Goal: Information Seeking & Learning: Learn about a topic

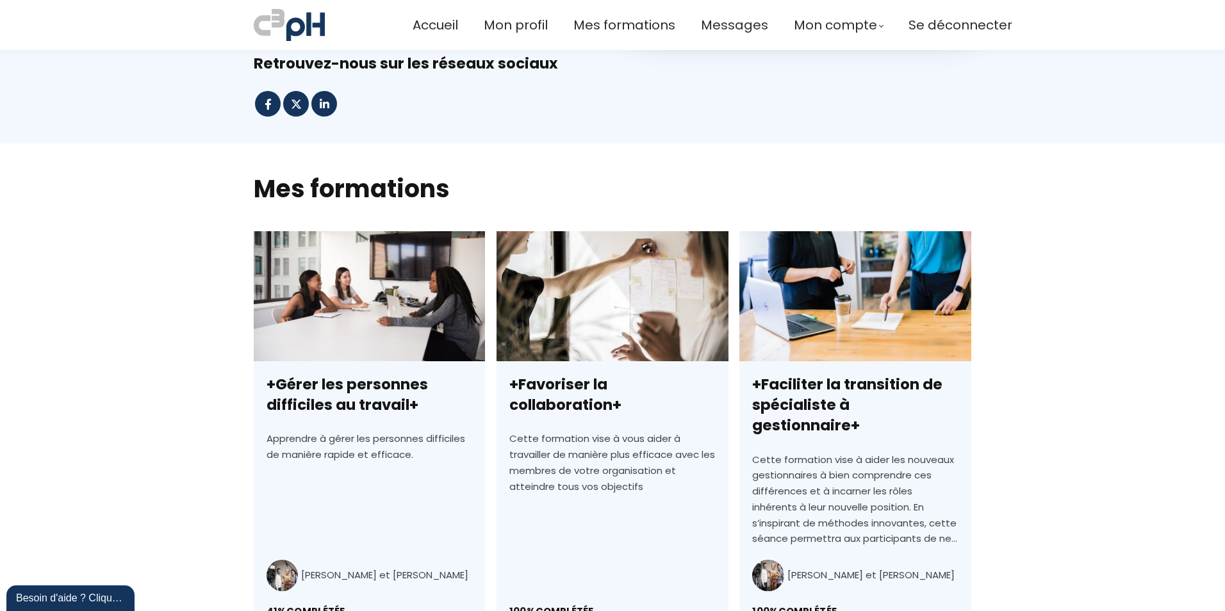
scroll to position [320, 0]
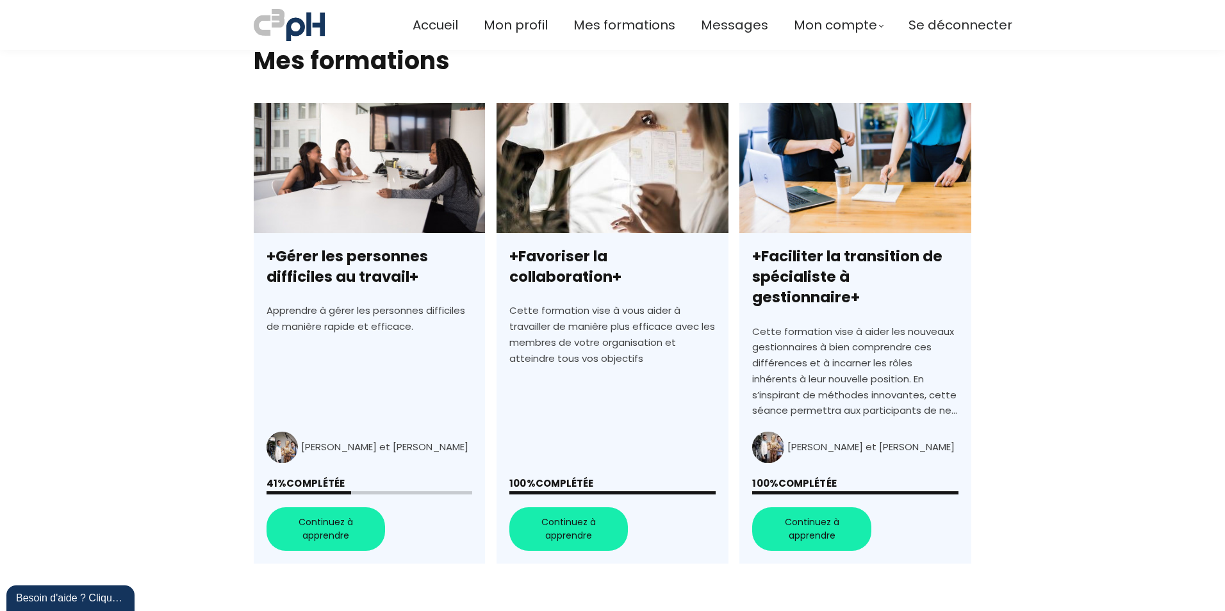
click at [321, 504] on link "+Gérer les personnes difficiles au travail+" at bounding box center [369, 333] width 231 height 461
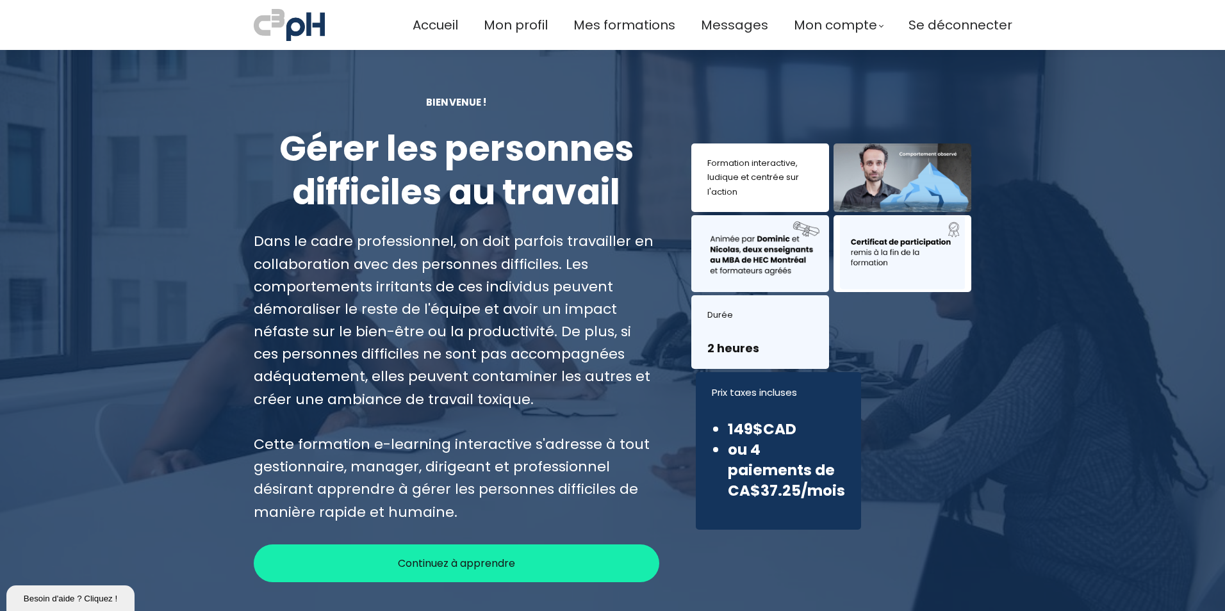
click at [497, 569] on span "Continuez à apprendre" at bounding box center [456, 564] width 117 height 16
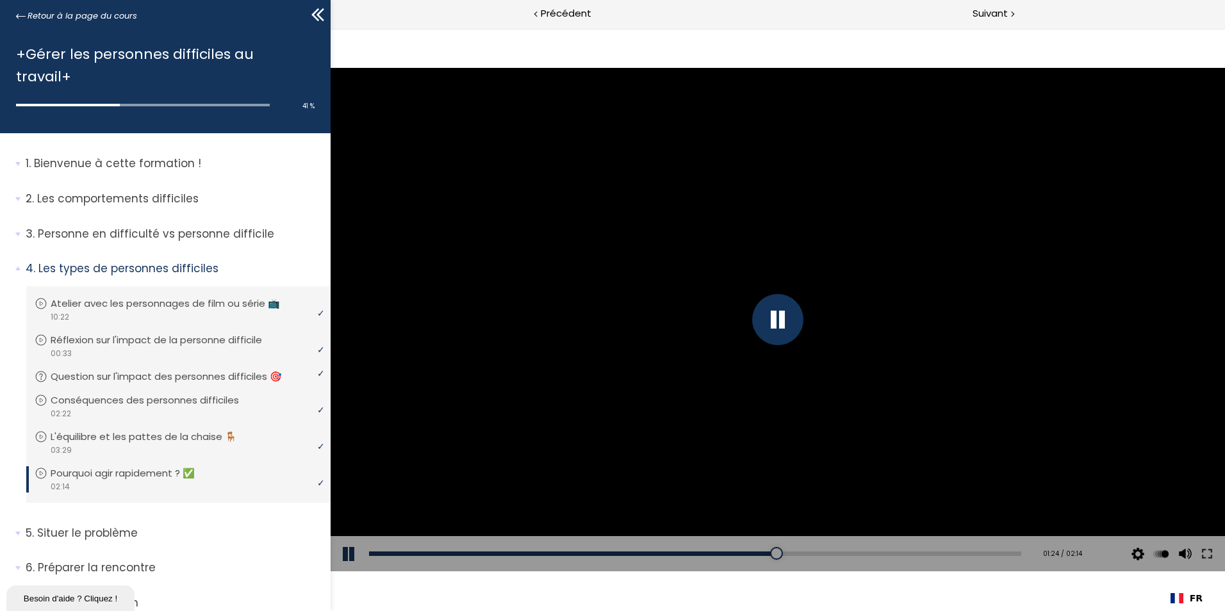
click at [477, 546] on div "Add chapter 00:27" at bounding box center [695, 554] width 652 height 36
click at [411, 553] on div "00:08" at bounding box center [695, 554] width 652 height 4
click at [797, 310] on div at bounding box center [777, 319] width 51 height 51
click at [343, 549] on button at bounding box center [350, 554] width 38 height 36
click at [616, 413] on div at bounding box center [778, 319] width 895 height 503
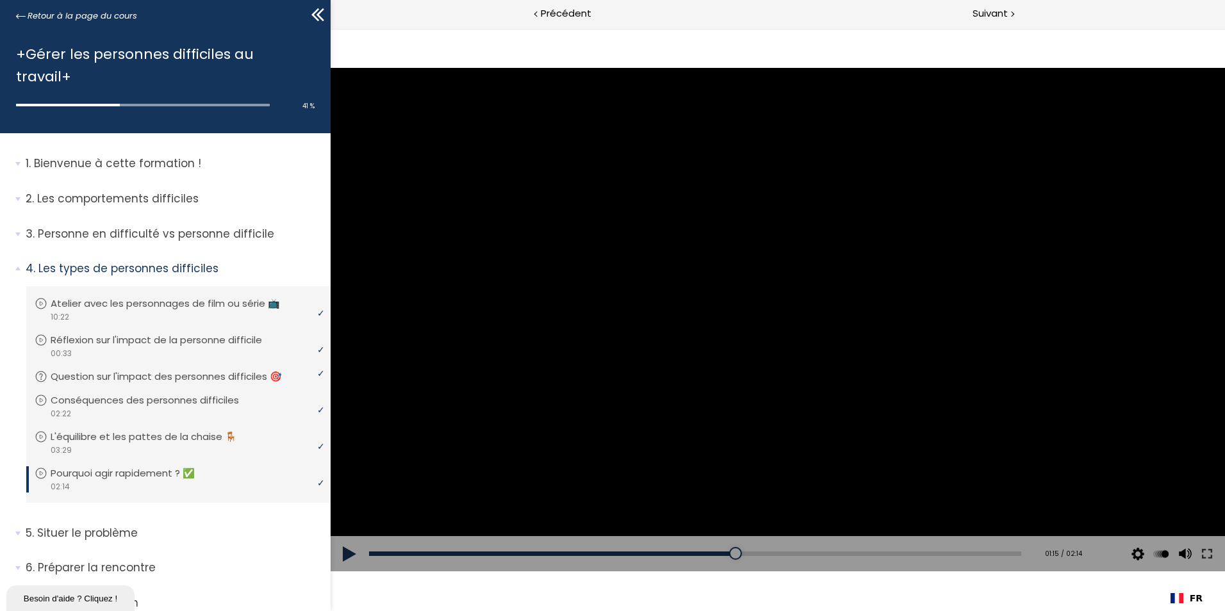
click at [720, 336] on div at bounding box center [778, 319] width 895 height 503
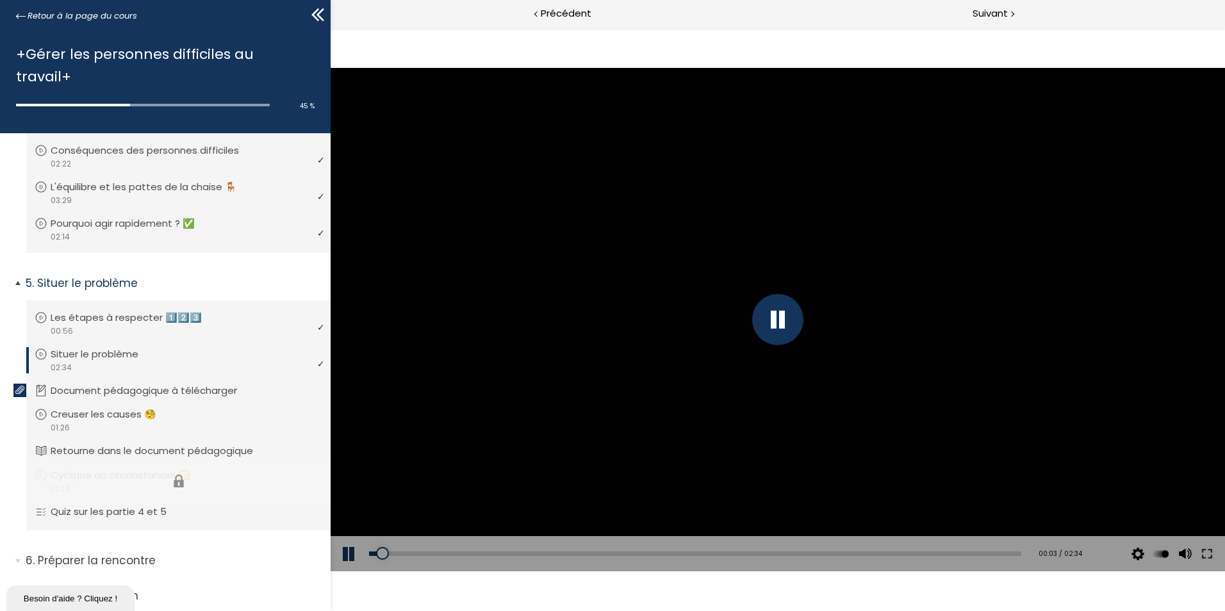
scroll to position [256, 0]
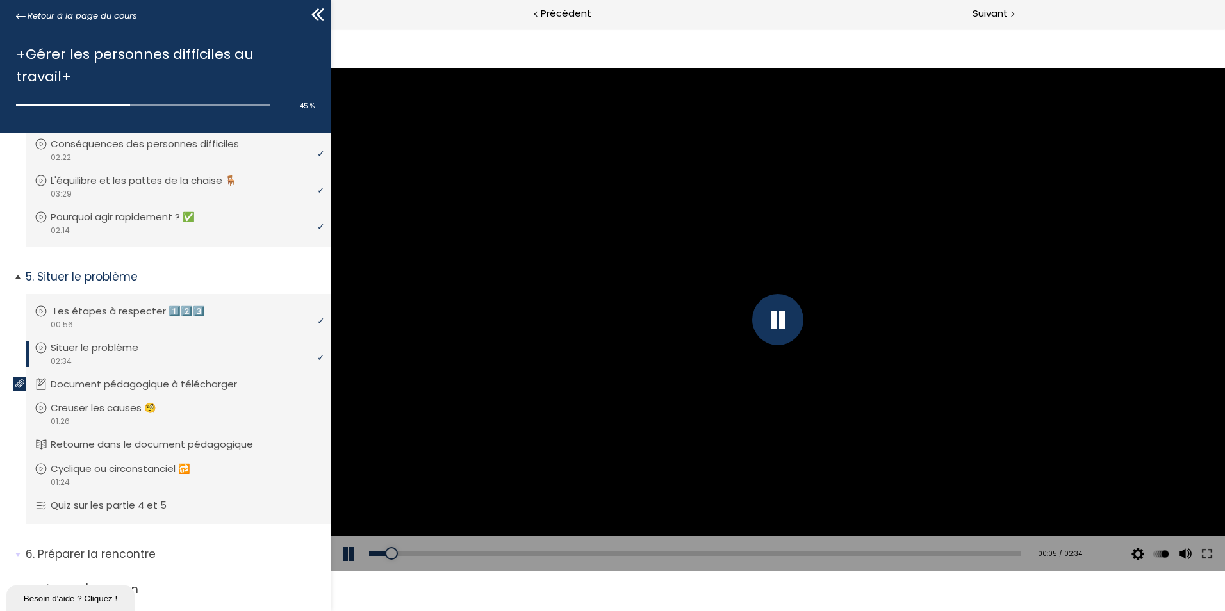
click at [124, 304] on p "Les étapes à respecter 1️⃣2️⃣3️⃣" at bounding box center [139, 311] width 170 height 14
click at [863, 248] on div at bounding box center [778, 319] width 895 height 503
click at [350, 550] on button at bounding box center [350, 554] width 38 height 36
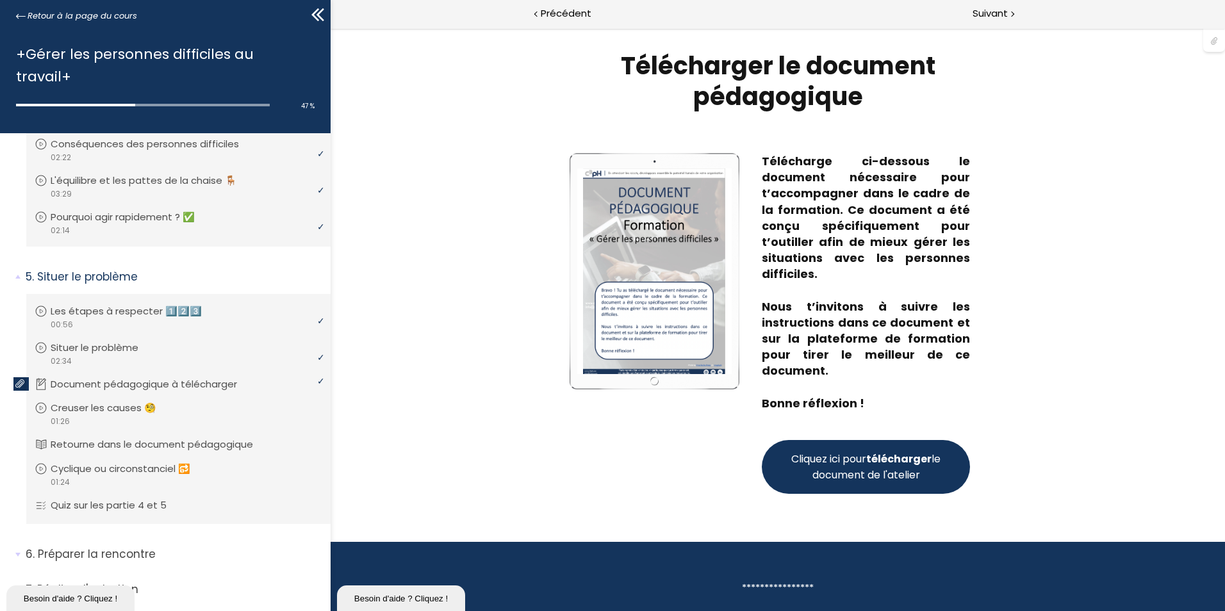
click at [893, 450] on button "Cliquez ici pour télécharger le document de l'atelier" at bounding box center [866, 467] width 208 height 54
click at [979, 17] on span "Suivant" at bounding box center [990, 14] width 35 height 16
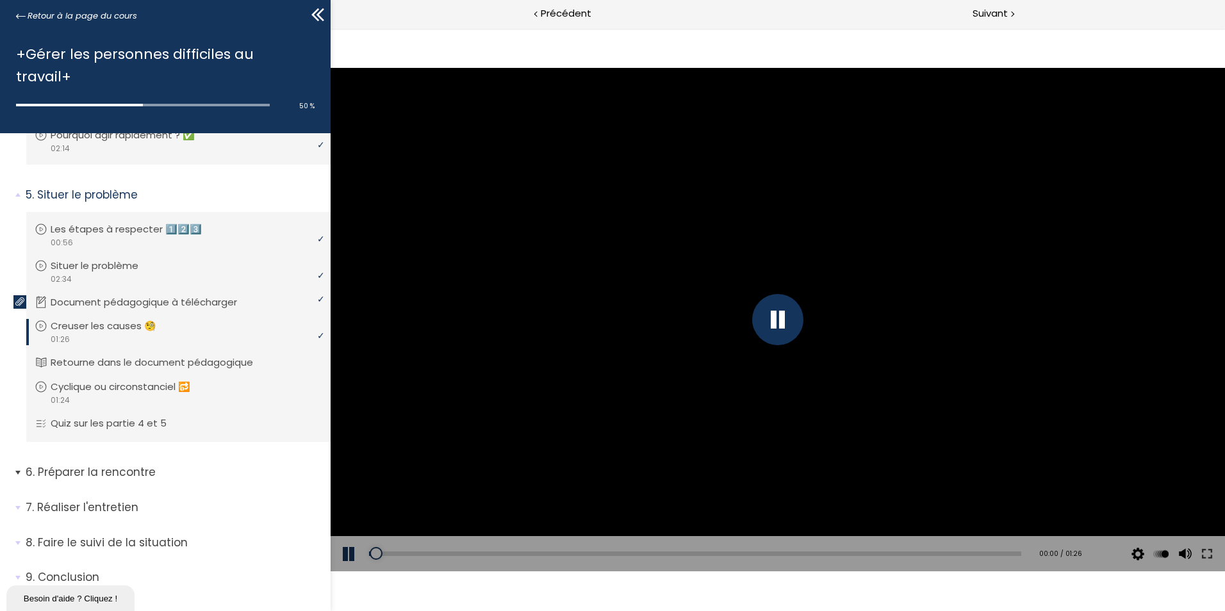
scroll to position [342, 0]
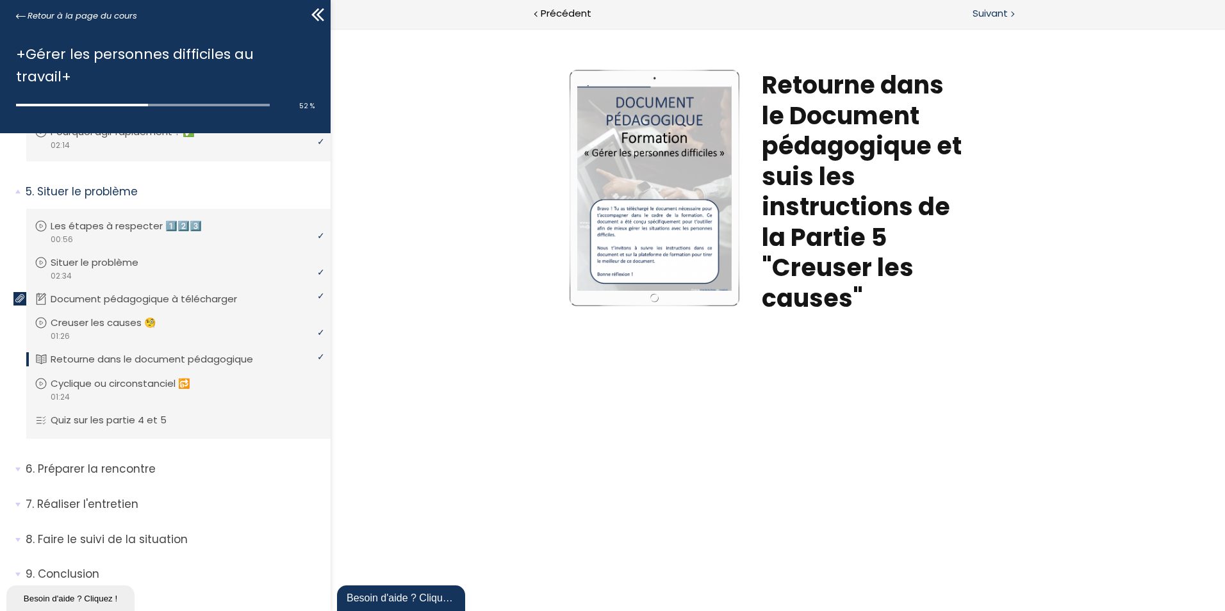
click at [980, 16] on span "Suivant" at bounding box center [990, 14] width 35 height 16
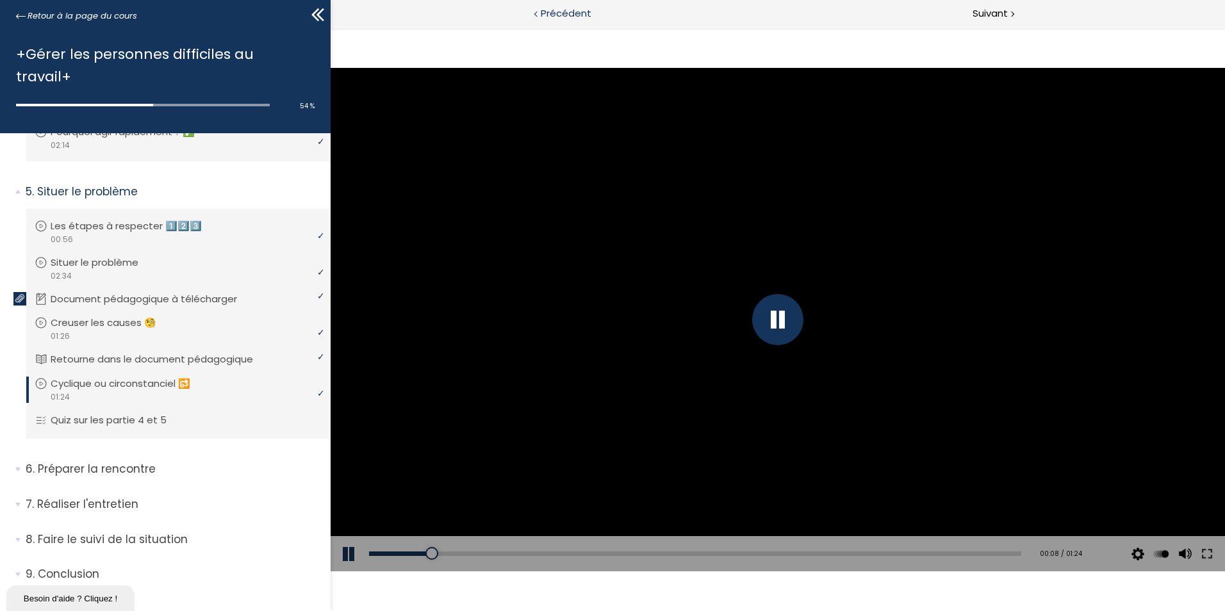
click at [554, 14] on span "Précédent" at bounding box center [566, 14] width 51 height 16
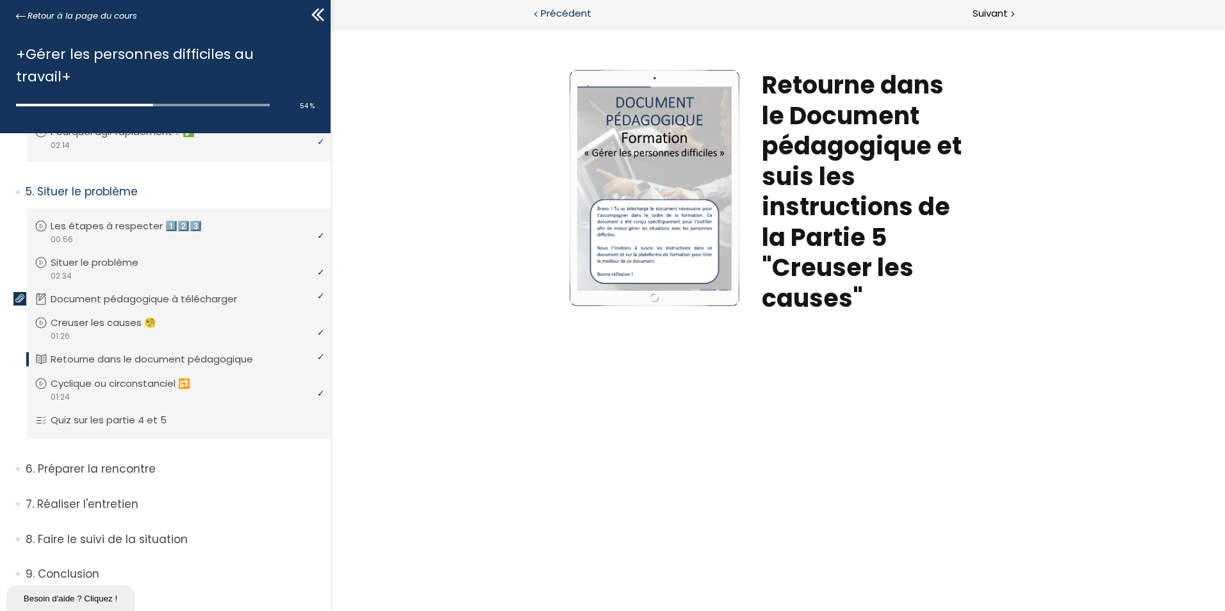
click at [555, 14] on span "Précédent" at bounding box center [566, 14] width 51 height 16
click at [995, 14] on span "Suivant" at bounding box center [990, 14] width 35 height 16
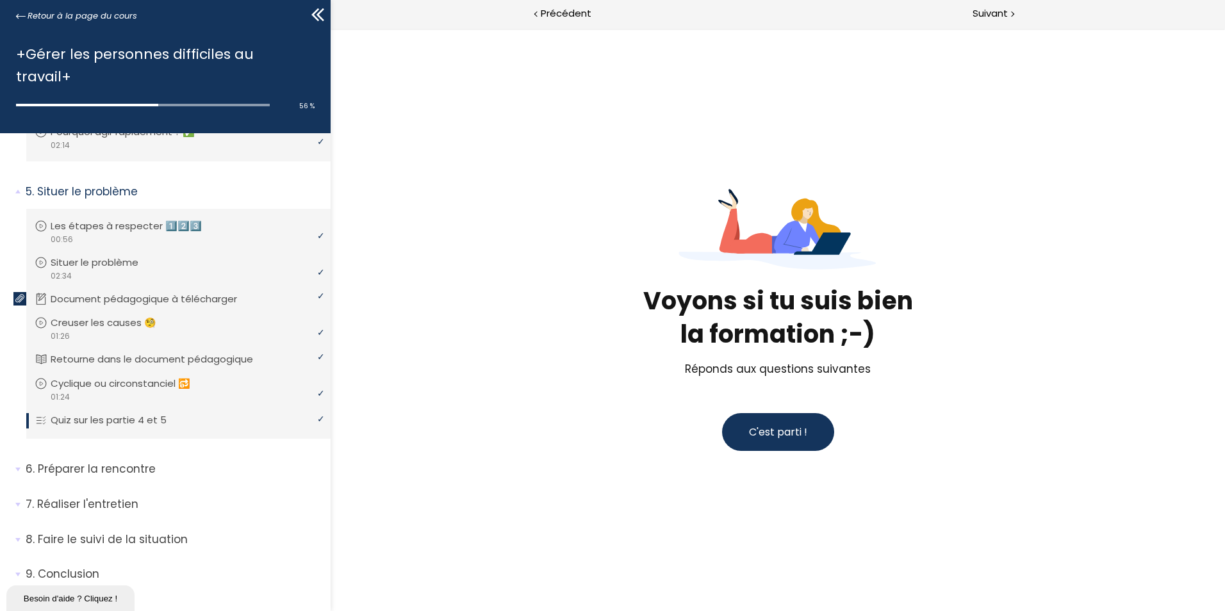
click at [782, 440] on span "C'est parti !" at bounding box center [778, 432] width 58 height 16
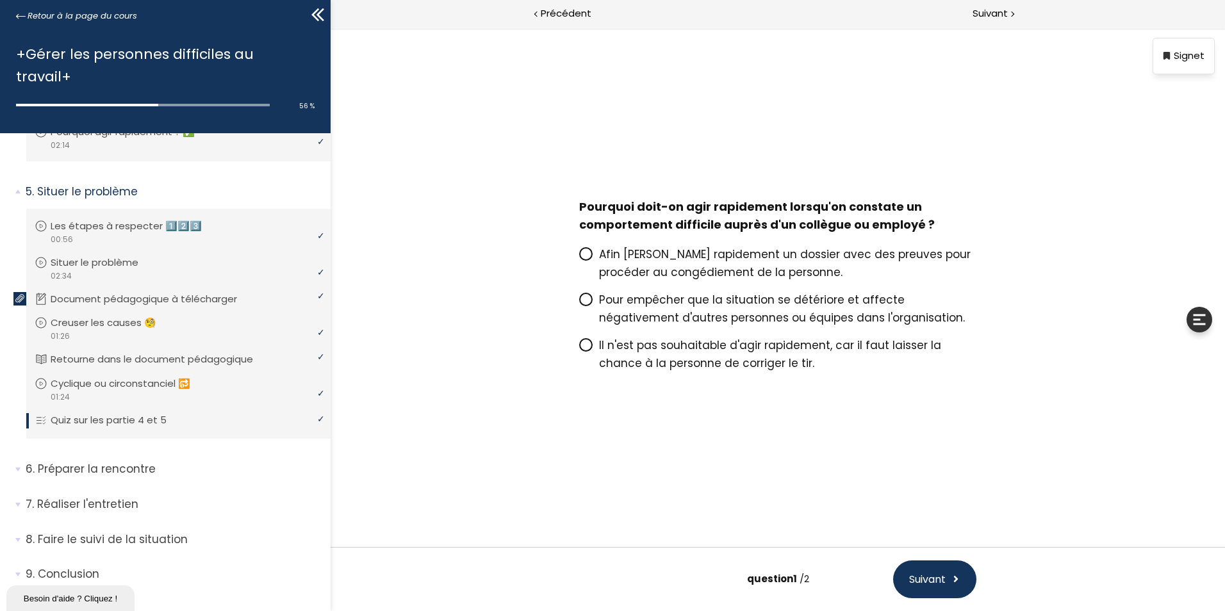
click at [611, 309] on p "Pour empêcher que la situation se détériore et affecte négativement d'autres pe…" at bounding box center [787, 309] width 377 height 36
click at [579, 304] on input "Pour empêcher que la situation se détériore et affecte négativement d'autres pe…" at bounding box center [579, 304] width 0 height 0
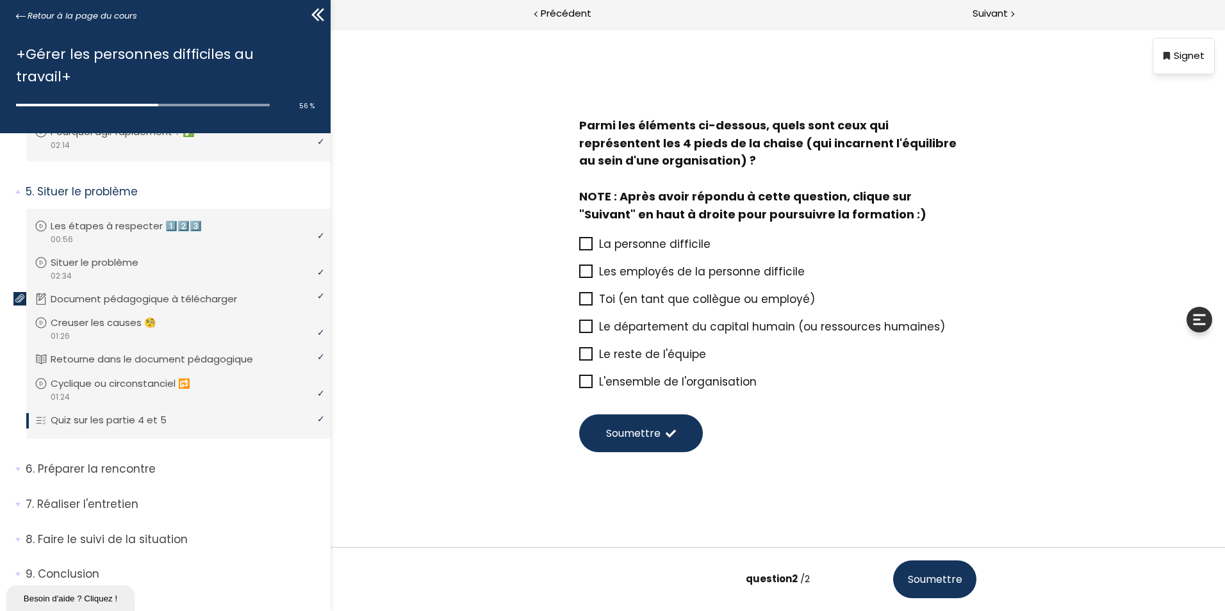
click at [685, 384] on span "L'ensemble de l'organisation" at bounding box center [678, 381] width 158 height 15
click at [579, 386] on input "L'ensemble de l'organisation" at bounding box center [579, 386] width 0 height 0
click at [681, 428] on button "Soumettre" at bounding box center [641, 434] width 124 height 38
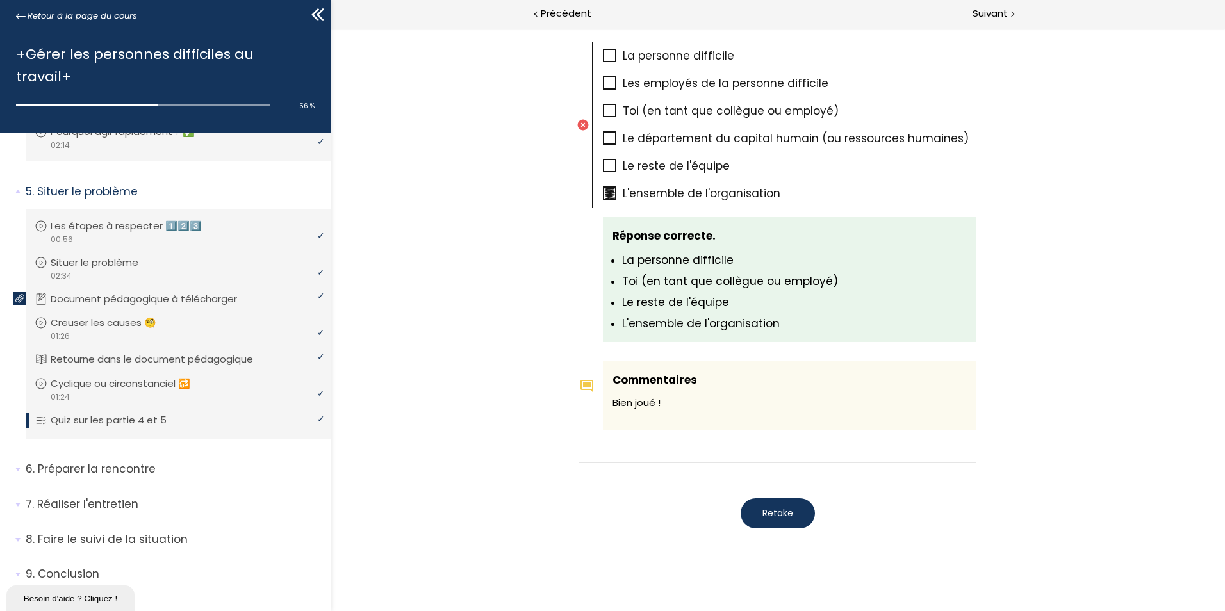
scroll to position [820, 0]
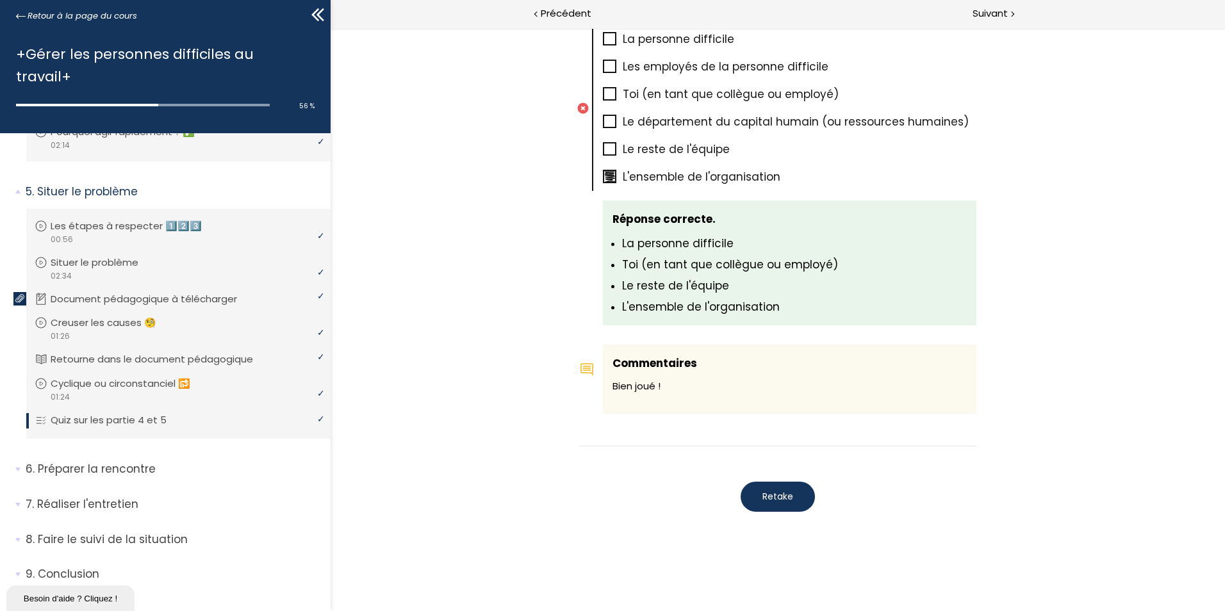
click at [776, 500] on span "Retake" at bounding box center [778, 496] width 31 height 13
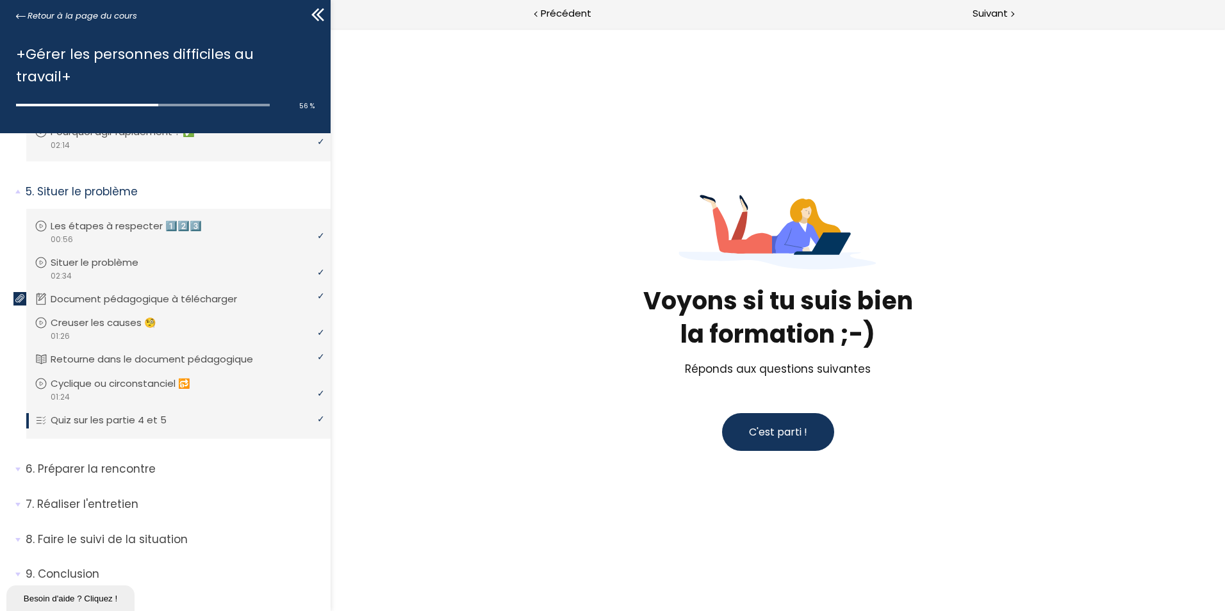
click at [765, 440] on span "C'est parti !" at bounding box center [778, 432] width 58 height 15
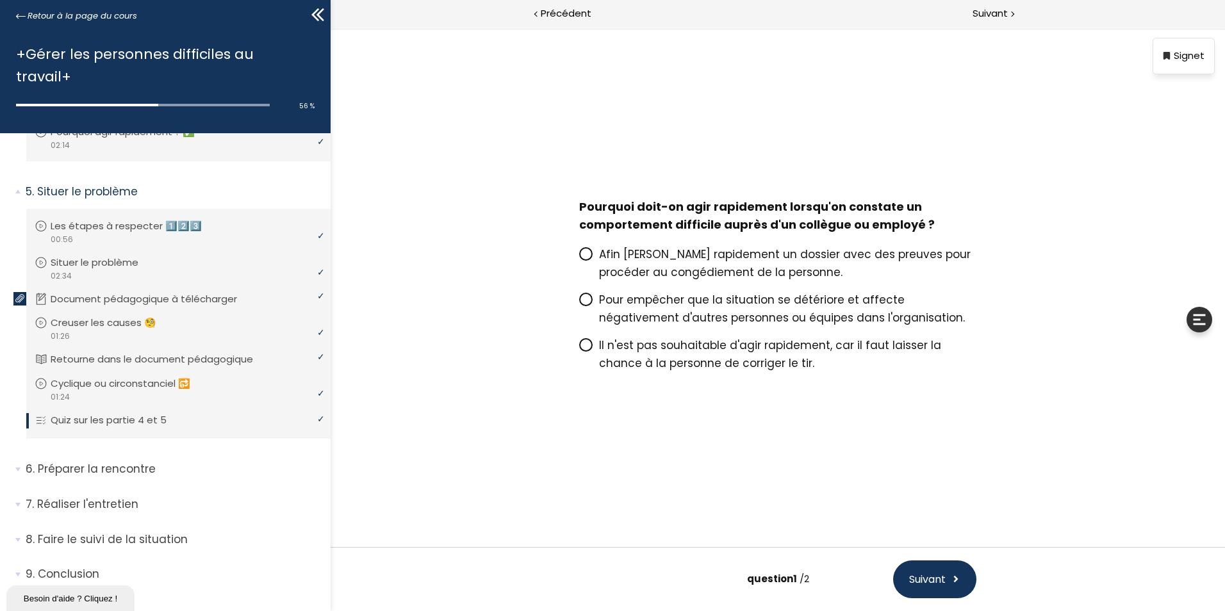
click at [634, 304] on span "Pour empêcher que la situation se détériore et affecte négativement d'autres pe…" at bounding box center [782, 308] width 366 height 33
click at [579, 304] on input "Pour empêcher que la situation se détériore et affecte négativement d'autres pe…" at bounding box center [579, 304] width 0 height 0
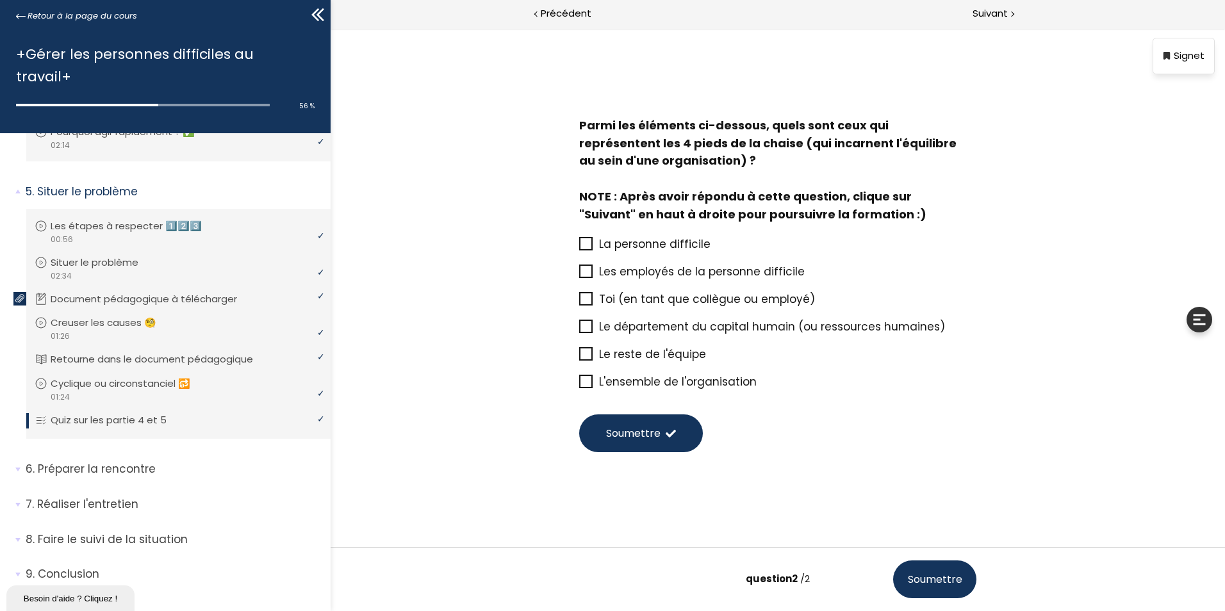
click at [644, 243] on span "La personne difficile" at bounding box center [654, 243] width 111 height 15
click at [579, 248] on input "La personne difficile" at bounding box center [579, 248] width 0 height 0
click at [631, 299] on span "Toi (en tant que collègue ou employé)" at bounding box center [707, 299] width 216 height 15
click at [579, 303] on input "Toi (en tant que collègue ou employé)" at bounding box center [579, 303] width 0 height 0
click at [641, 349] on span "Le reste de l'équipe" at bounding box center [652, 354] width 107 height 15
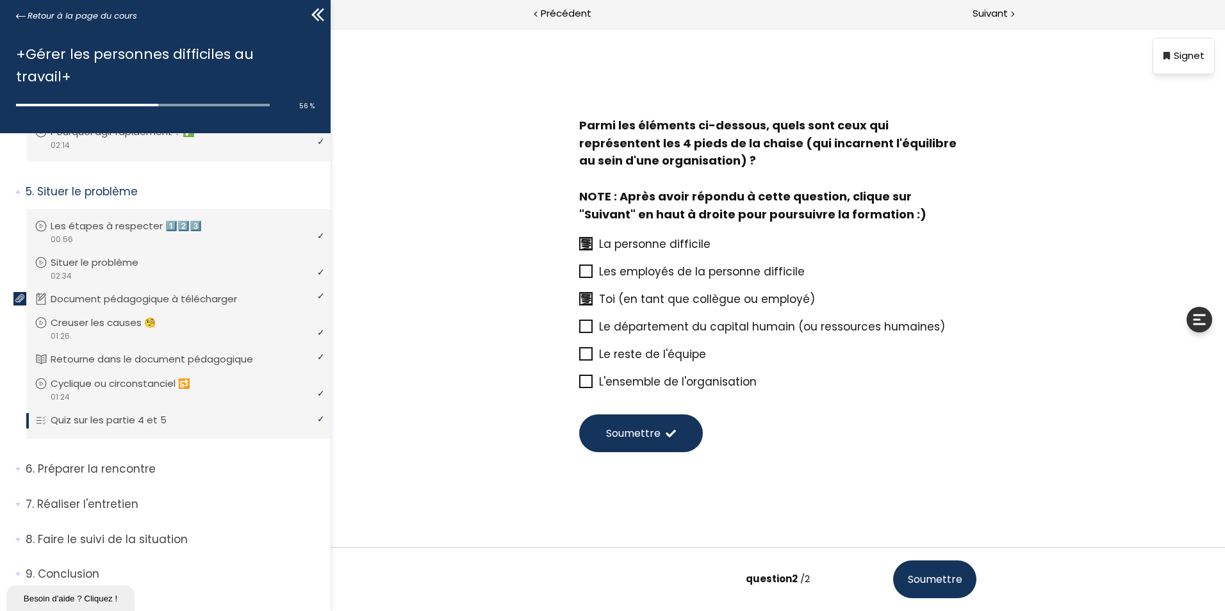
click at [579, 358] on input "Le reste de l'équipe" at bounding box center [579, 358] width 0 height 0
click at [641, 374] on span "L'ensemble de l'organisation" at bounding box center [678, 381] width 158 height 15
click at [579, 386] on input "L'ensemble de l'organisation" at bounding box center [579, 386] width 0 height 0
click at [670, 432] on span at bounding box center [671, 434] width 10 height 10
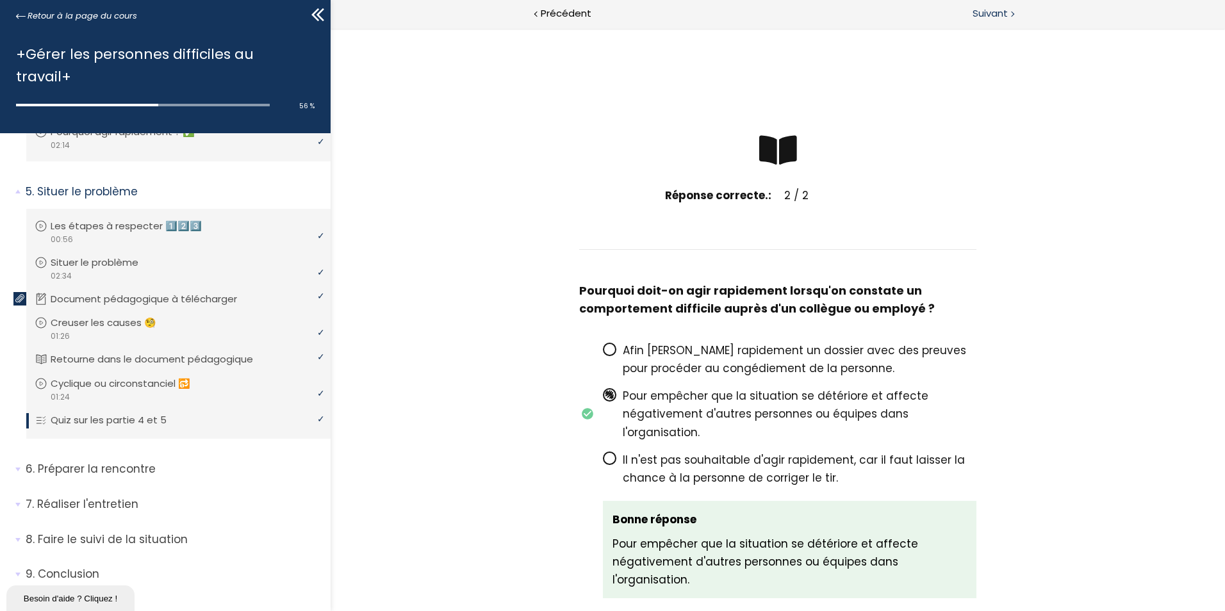
click at [993, 10] on span "Suivant" at bounding box center [990, 14] width 35 height 16
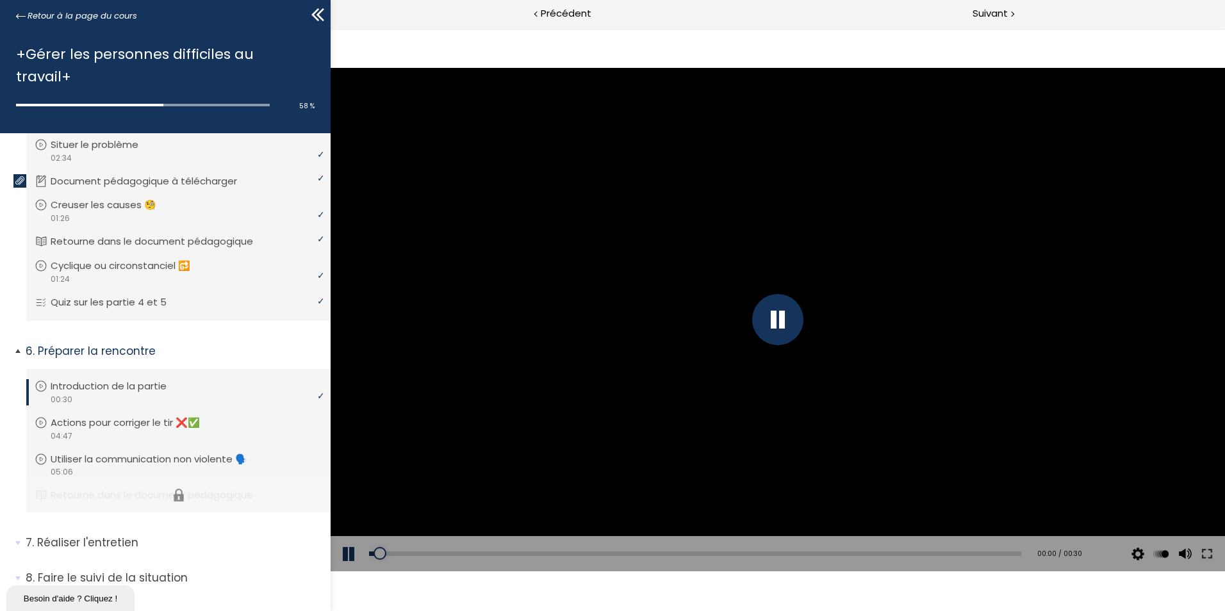
scroll to position [498, 0]
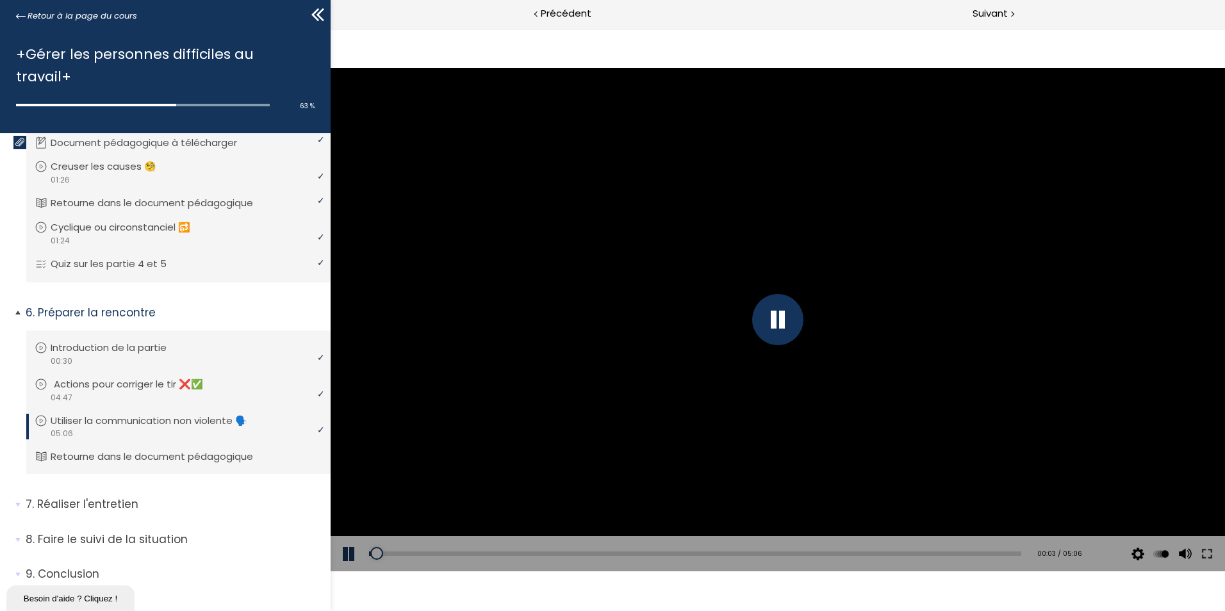
click at [128, 377] on p "Actions pour corriger le tir ❌✅" at bounding box center [138, 384] width 169 height 14
click at [613, 552] on div "01:49" at bounding box center [695, 554] width 652 height 4
click at [729, 552] on div "02:41" at bounding box center [695, 554] width 652 height 4
click at [808, 553] on div "03:16" at bounding box center [695, 554] width 652 height 4
click at [857, 552] on div "03:38" at bounding box center [695, 554] width 652 height 4
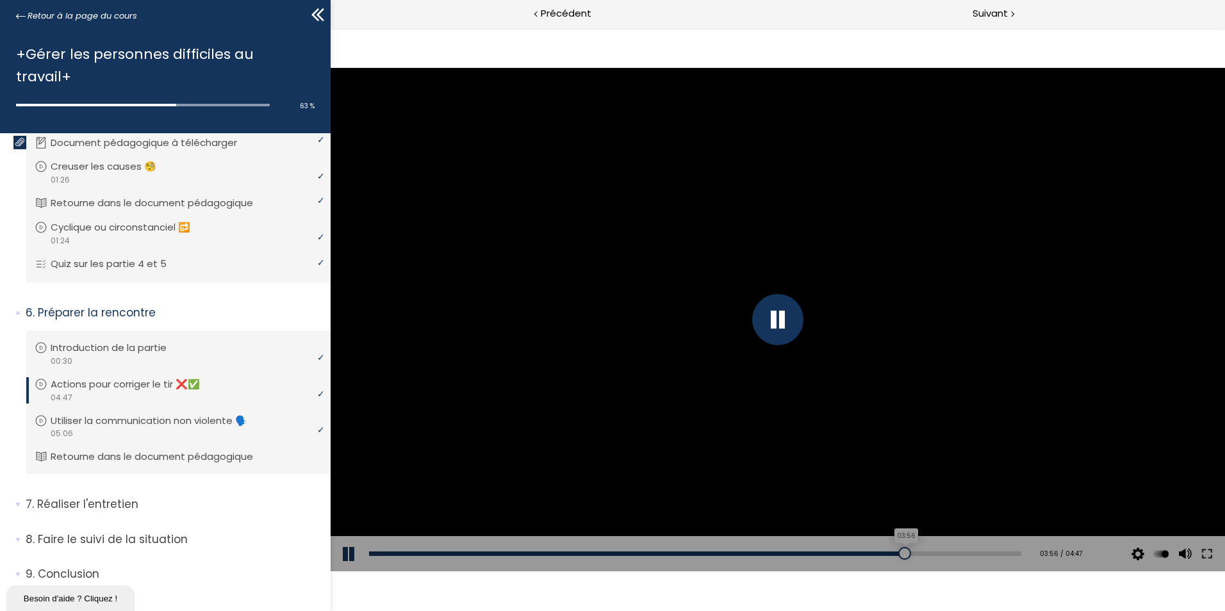
click at [896, 552] on div "03:56" at bounding box center [695, 554] width 652 height 4
click at [920, 554] on div "04:06" at bounding box center [695, 554] width 652 height 4
click at [938, 552] on div "04:13" at bounding box center [695, 554] width 652 height 4
click at [960, 552] on div "04:24" at bounding box center [695, 554] width 652 height 4
click at [982, 552] on div "04:34" at bounding box center [695, 554] width 652 height 4
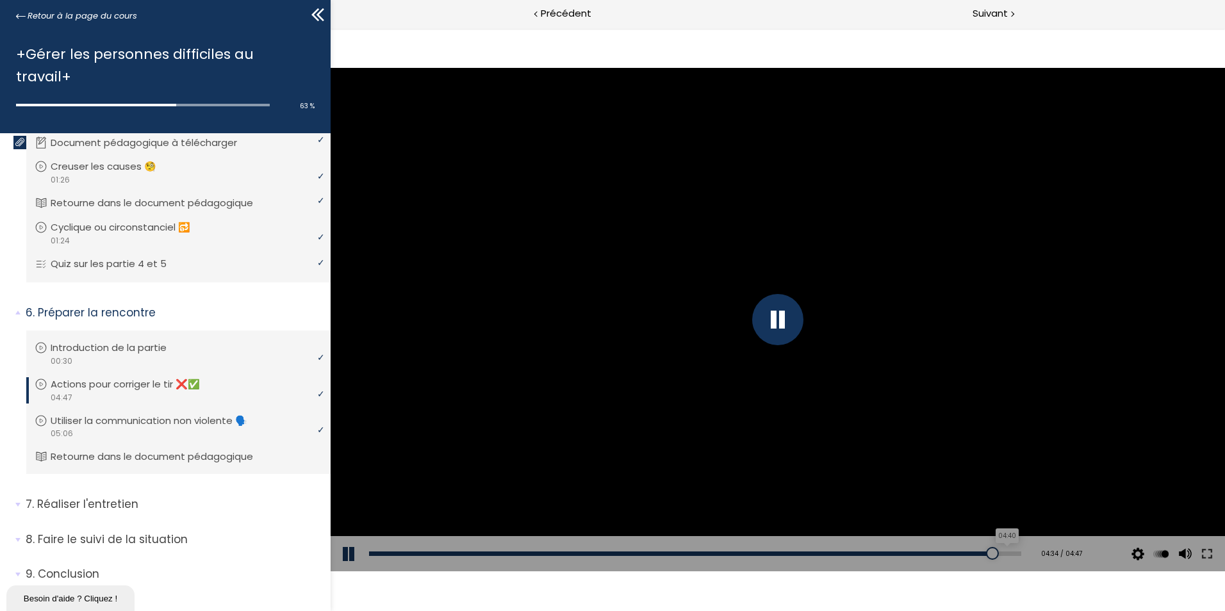
click at [996, 554] on div "04:40" at bounding box center [695, 554] width 652 height 4
click at [620, 389] on div at bounding box center [778, 319] width 895 height 503
click at [348, 554] on button at bounding box center [350, 554] width 38 height 36
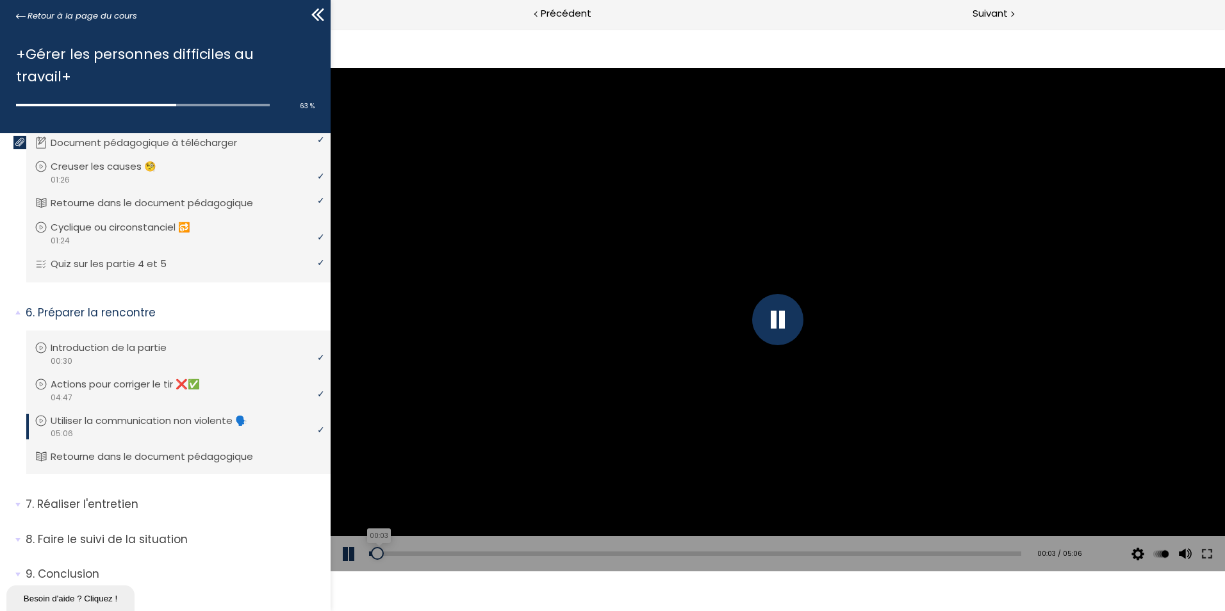
click at [377, 553] on div "00:03" at bounding box center [695, 554] width 652 height 4
click at [399, 552] on div "00:14" at bounding box center [695, 554] width 652 height 4
click at [411, 552] on div "00:19" at bounding box center [695, 554] width 652 height 4
click at [427, 553] on div "00:27" at bounding box center [695, 554] width 652 height 4
click at [438, 553] on div "00:27" at bounding box center [695, 554] width 652 height 4
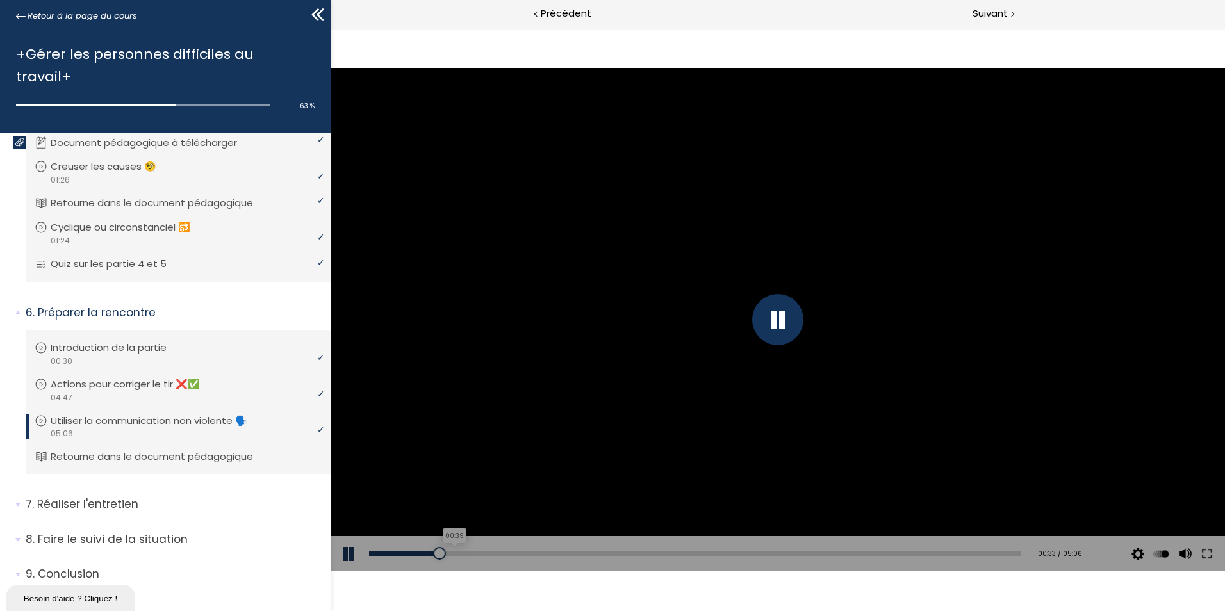
click at [454, 553] on div "00:39" at bounding box center [695, 554] width 652 height 4
click at [470, 553] on div "00:47" at bounding box center [695, 554] width 652 height 4
click at [490, 553] on div "00:58" at bounding box center [695, 554] width 652 height 4
click at [523, 556] on div "Add chapter 01:03" at bounding box center [695, 554] width 652 height 36
click at [524, 552] on div "01:13" at bounding box center [695, 554] width 652 height 4
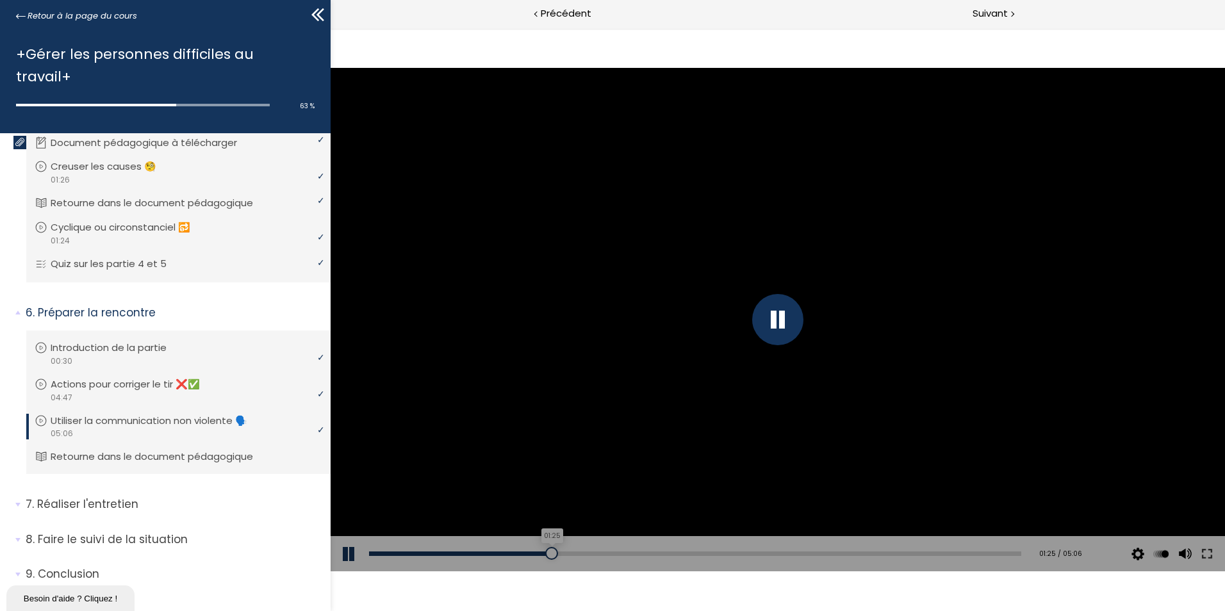
click at [549, 552] on div "01:25" at bounding box center [695, 554] width 652 height 4
click at [576, 552] on div "01:39" at bounding box center [695, 554] width 652 height 4
click at [594, 552] on div "01:47" at bounding box center [695, 554] width 652 height 4
click at [606, 552] on div "01:53" at bounding box center [695, 554] width 652 height 4
click at [614, 552] on div "01:57" at bounding box center [695, 554] width 652 height 4
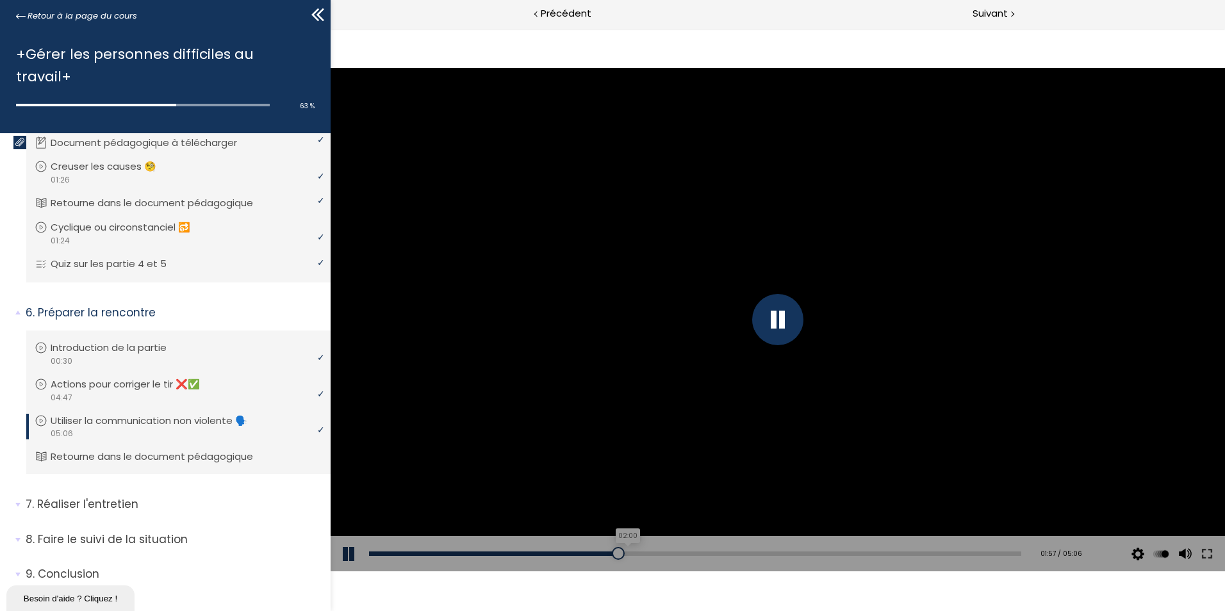
click at [622, 552] on div "02:00" at bounding box center [695, 554] width 652 height 4
click at [634, 552] on div "02:06" at bounding box center [695, 554] width 652 height 4
click at [648, 553] on div "02:13" at bounding box center [695, 554] width 652 height 4
click at [665, 553] on div "02:20" at bounding box center [695, 554] width 652 height 4
click at [852, 28] on html "Click for sound @keyframes VOLUME_SMALL_WAVE_FLASH { 0% { opacity: 0; } 33% { o…" at bounding box center [778, 28] width 895 height 0
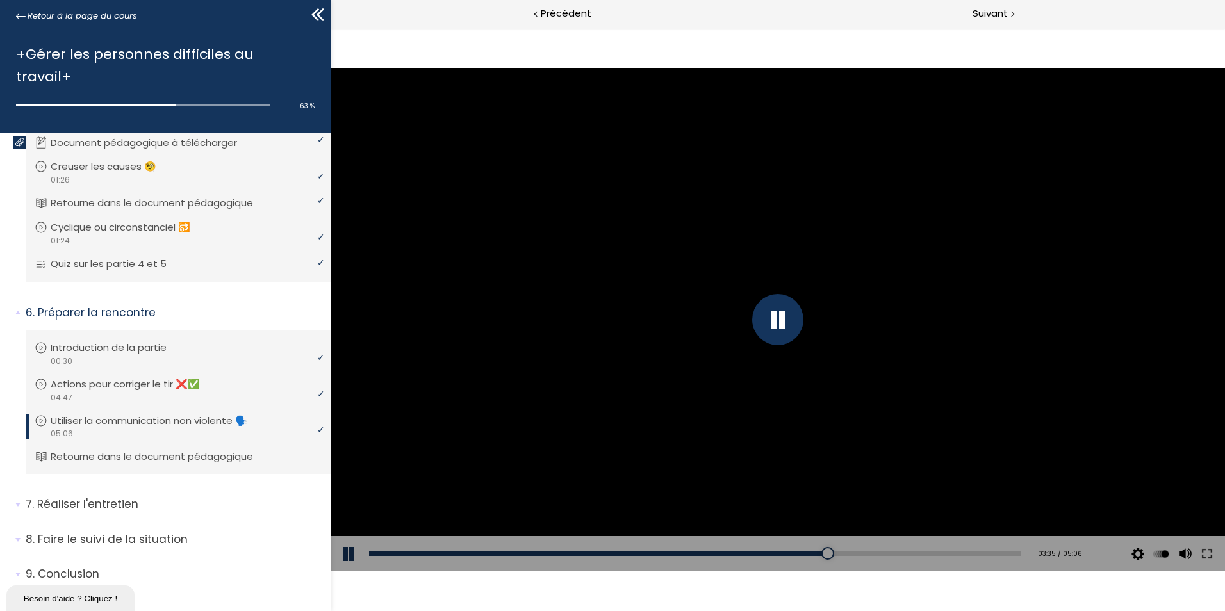
click at [792, 550] on div "Add chapter 03:22" at bounding box center [695, 554] width 652 height 36
click at [786, 553] on div "03:19" at bounding box center [695, 554] width 652 height 4
click at [794, 554] on div "03:22" at bounding box center [695, 554] width 652 height 4
click at [747, 554] on div "03:05" at bounding box center [695, 554] width 652 height 4
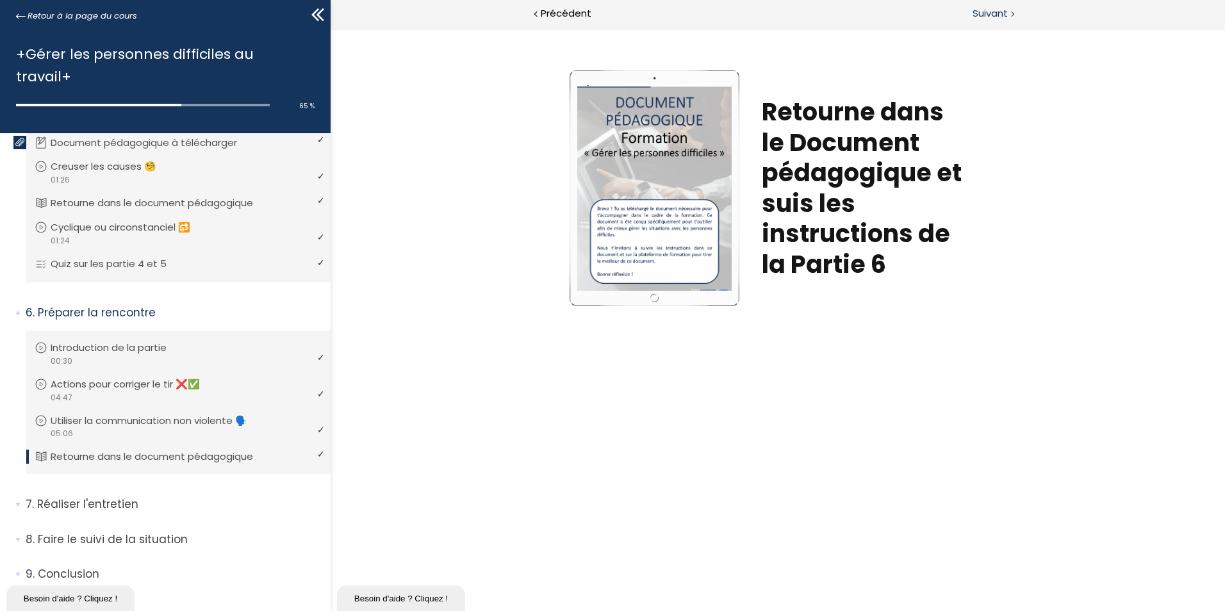
click at [982, 22] on div "Suivant" at bounding box center [1001, 14] width 447 height 29
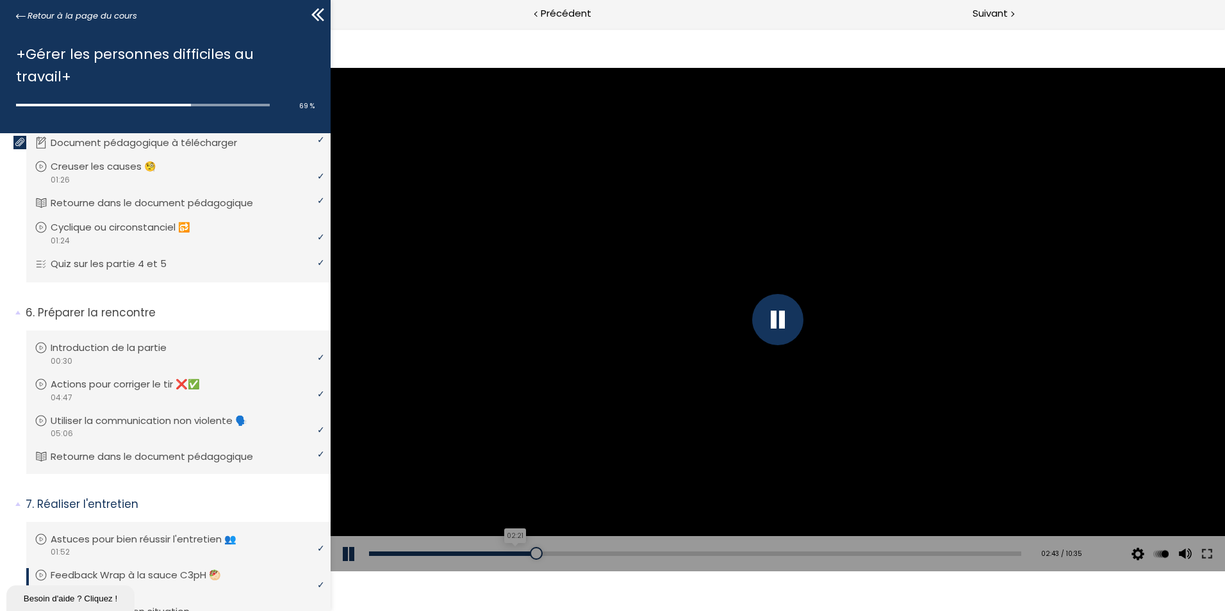
click at [512, 554] on div "02:21" at bounding box center [695, 554] width 652 height 4
click at [522, 550] on div "Add chapter 02:22" at bounding box center [695, 554] width 652 height 36
click at [525, 555] on div "02:34" at bounding box center [695, 554] width 652 height 4
click at [536, 552] on div "02:45" at bounding box center [695, 554] width 652 height 4
click at [533, 552] on div at bounding box center [539, 553] width 13 height 13
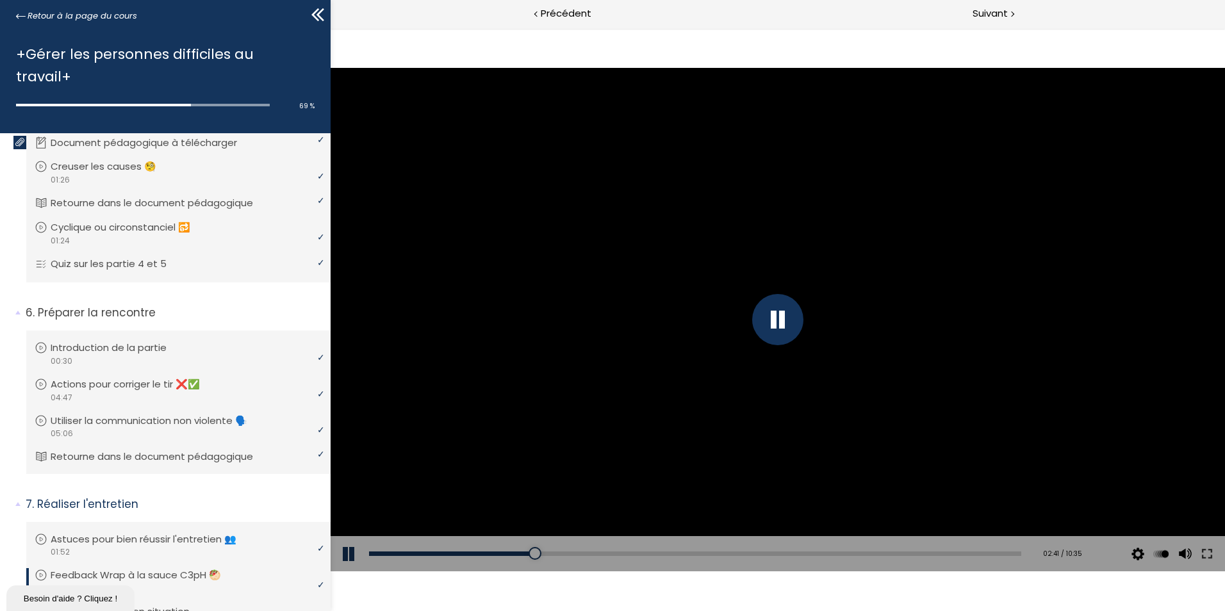
click at [522, 550] on div "Add chapter 02:23" at bounding box center [695, 554] width 652 height 36
click at [524, 552] on div "02:33" at bounding box center [695, 554] width 652 height 4
click at [568, 369] on div at bounding box center [778, 319] width 895 height 503
click at [347, 557] on button at bounding box center [350, 554] width 38 height 36
click at [547, 549] on div "Add chapter 03:01" at bounding box center [695, 554] width 652 height 36
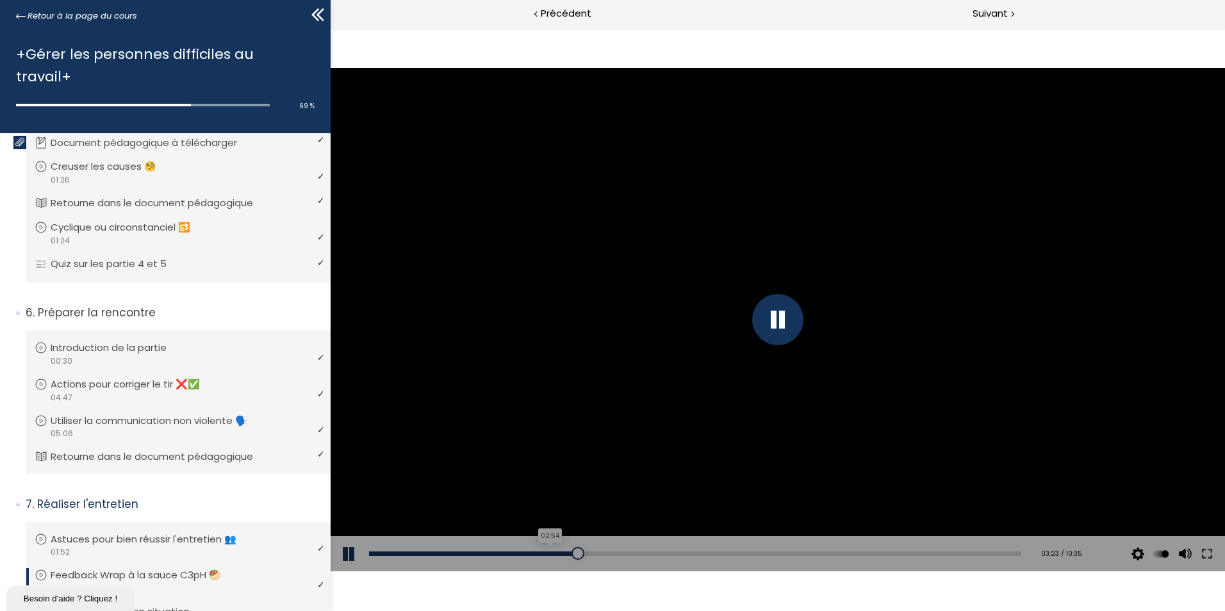
click at [545, 554] on div "02:54" at bounding box center [695, 554] width 652 height 4
click at [532, 554] on div "02:41" at bounding box center [695, 554] width 652 height 4
click at [578, 554] on div "03:27" at bounding box center [695, 554] width 652 height 4
click at [567, 552] on div "03:15" at bounding box center [695, 554] width 652 height 4
click at [753, 251] on div at bounding box center [778, 319] width 895 height 503
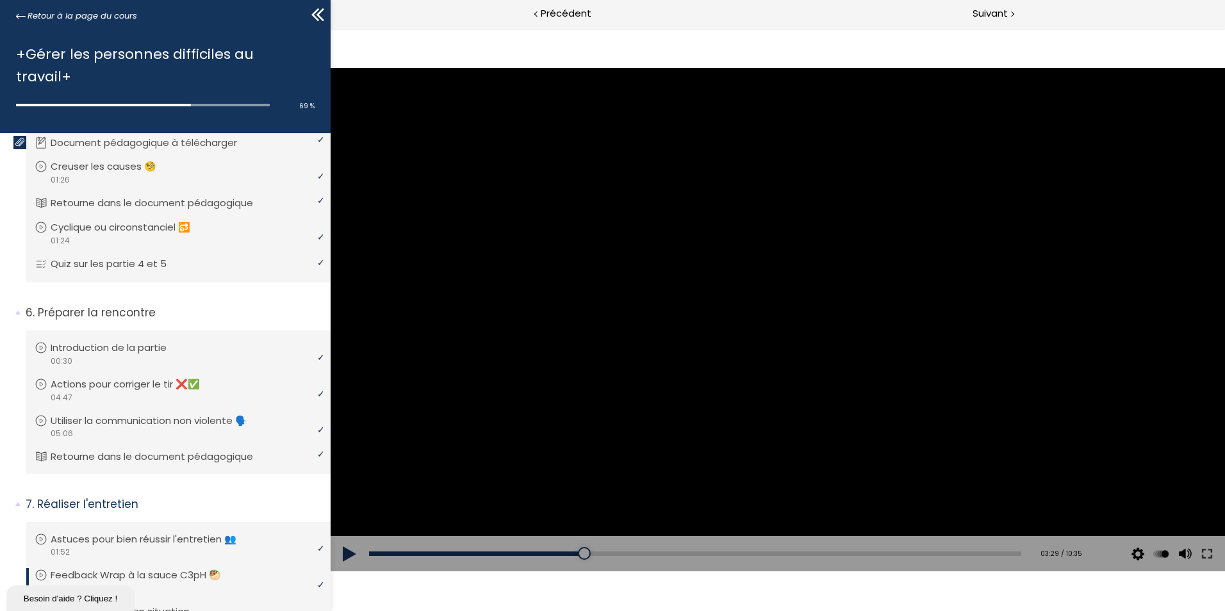
click at [686, 315] on div at bounding box center [778, 319] width 895 height 503
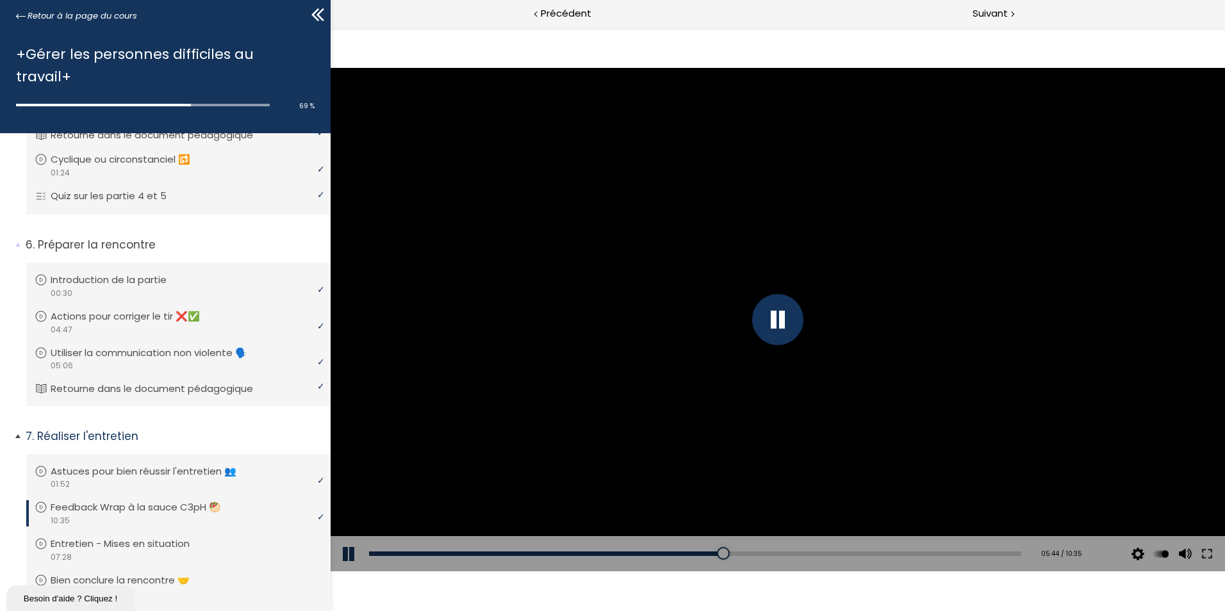
scroll to position [716, 0]
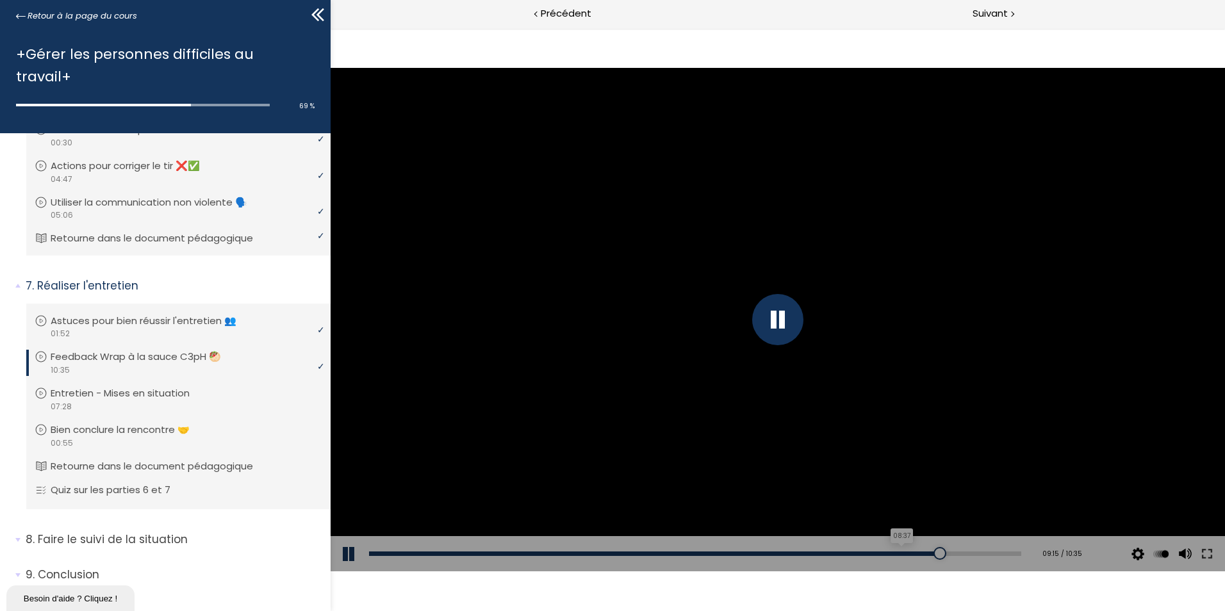
click at [892, 556] on div "08:37" at bounding box center [695, 554] width 652 height 4
click at [891, 552] on div "07:50" at bounding box center [695, 554] width 652 height 4
click at [896, 554] on div at bounding box center [899, 553] width 13 height 13
click at [904, 554] on div at bounding box center [910, 553] width 13 height 13
click at [907, 554] on div at bounding box center [913, 553] width 13 height 13
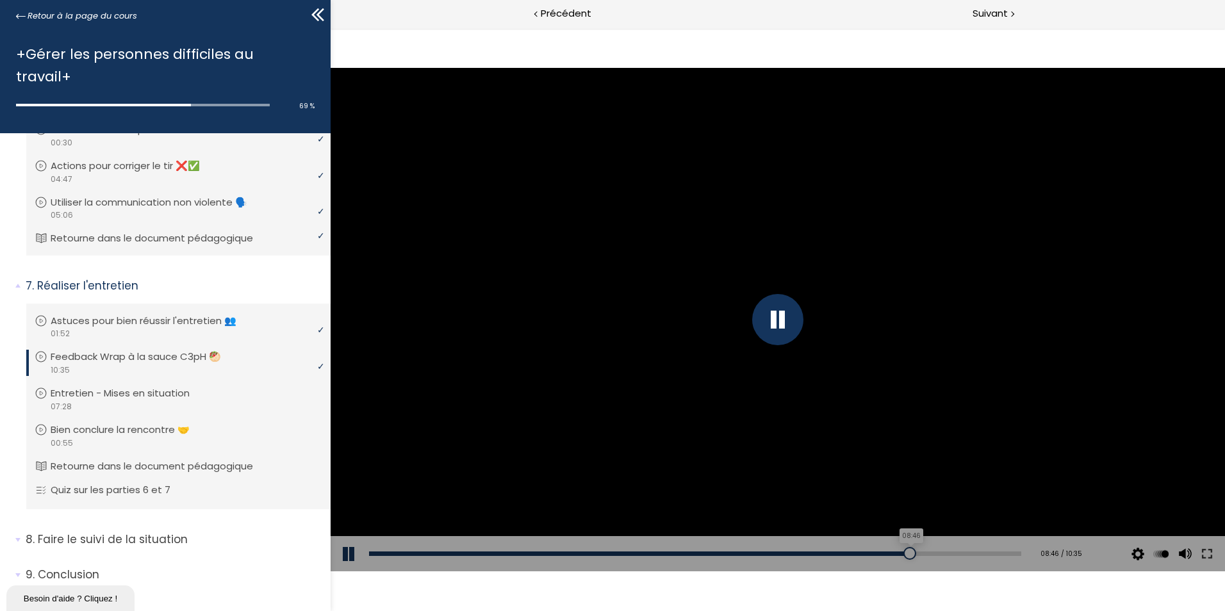
click at [902, 554] on div "08:46" at bounding box center [695, 554] width 652 height 4
click at [789, 552] on div "06:56" at bounding box center [695, 554] width 652 height 4
click at [988, 554] on div "10:12" at bounding box center [695, 554] width 652 height 4
click at [998, 553] on div "10:22" at bounding box center [695, 554] width 652 height 4
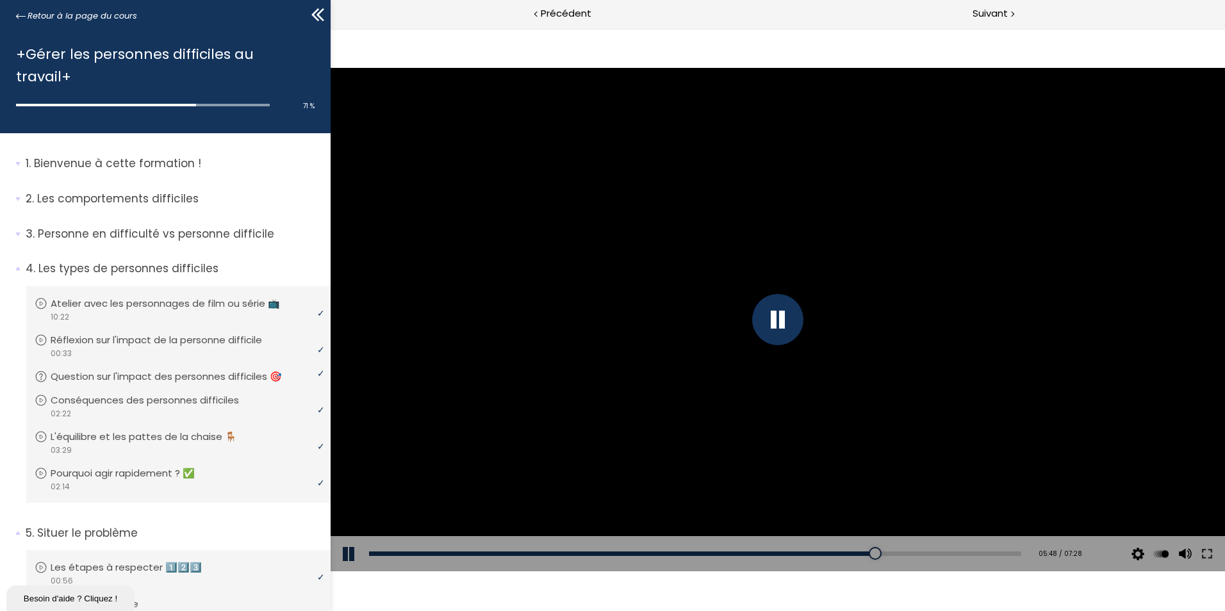
scroll to position [716, 0]
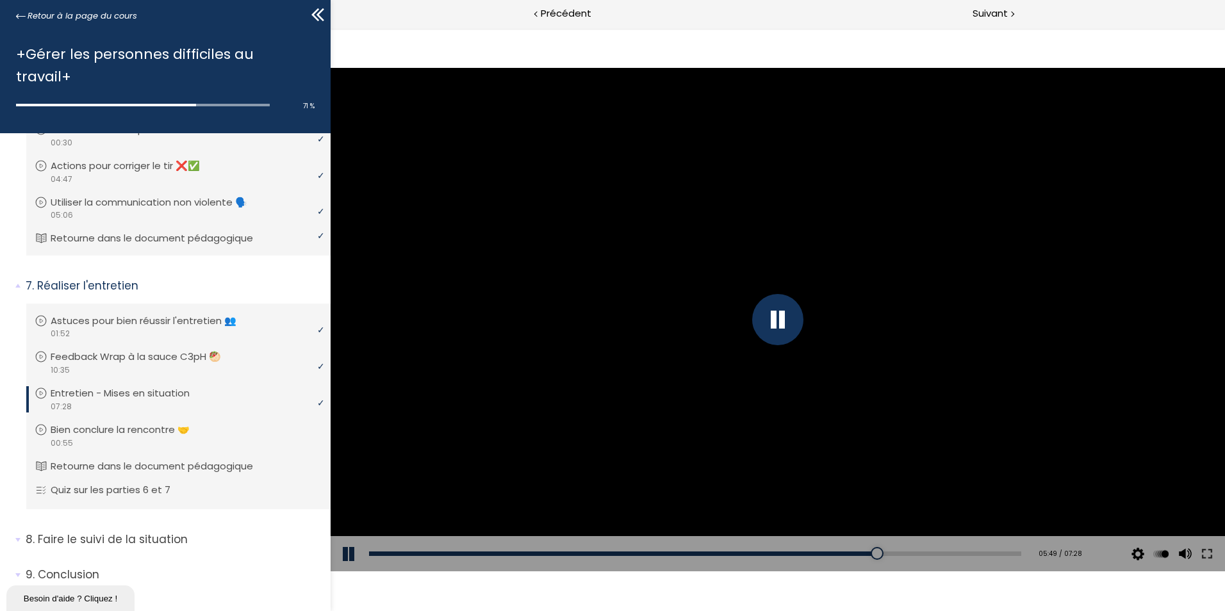
click at [774, 317] on div at bounding box center [777, 319] width 51 height 51
